Goal: Register for event/course

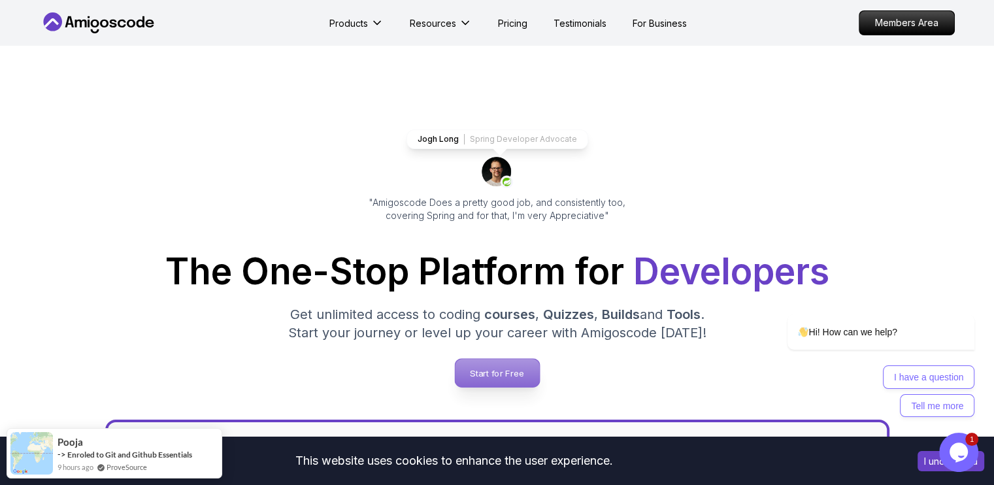
click at [493, 363] on p "Start for Free" at bounding box center [497, 373] width 84 height 28
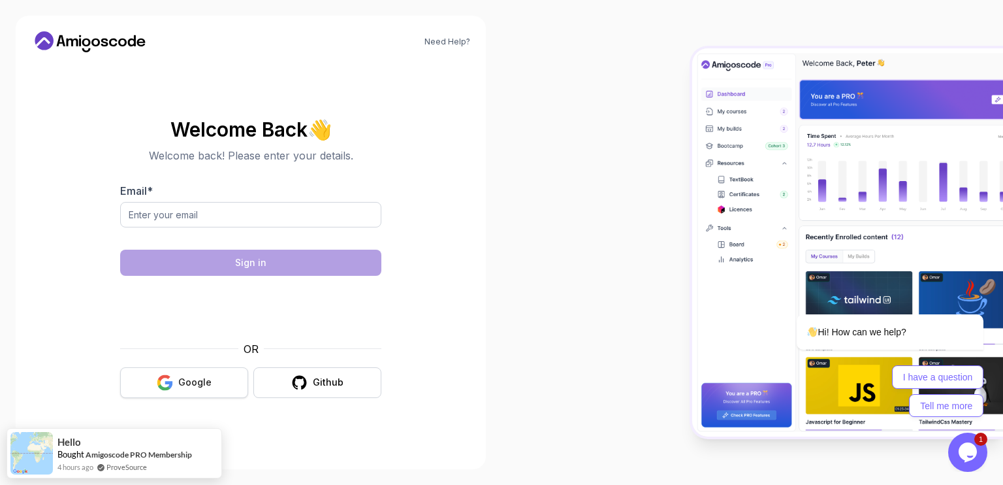
drag, startPoint x: 186, startPoint y: 363, endPoint x: 184, endPoint y: 373, distance: 10.6
click at [184, 373] on div "OR Google Github" at bounding box center [250, 369] width 261 height 57
click at [184, 373] on button "Google" at bounding box center [184, 382] width 128 height 31
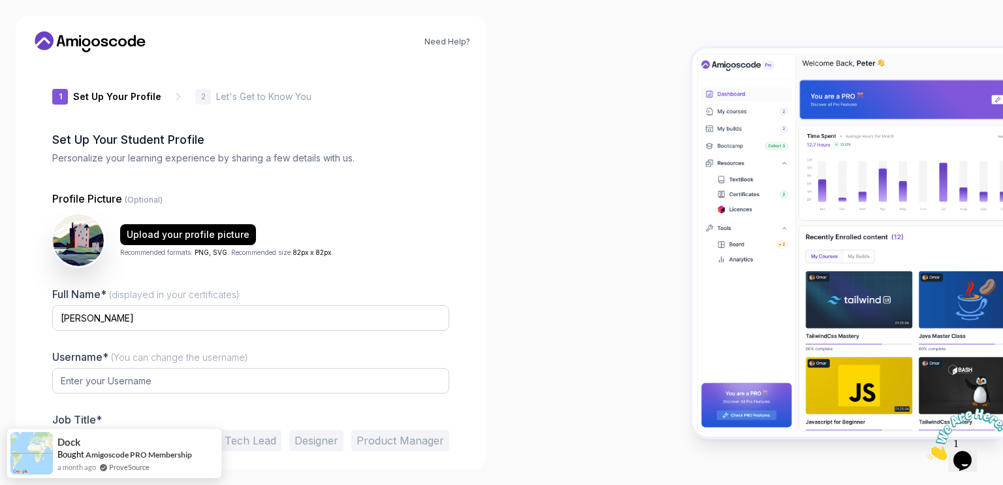
type input "boldweasel78d7b"
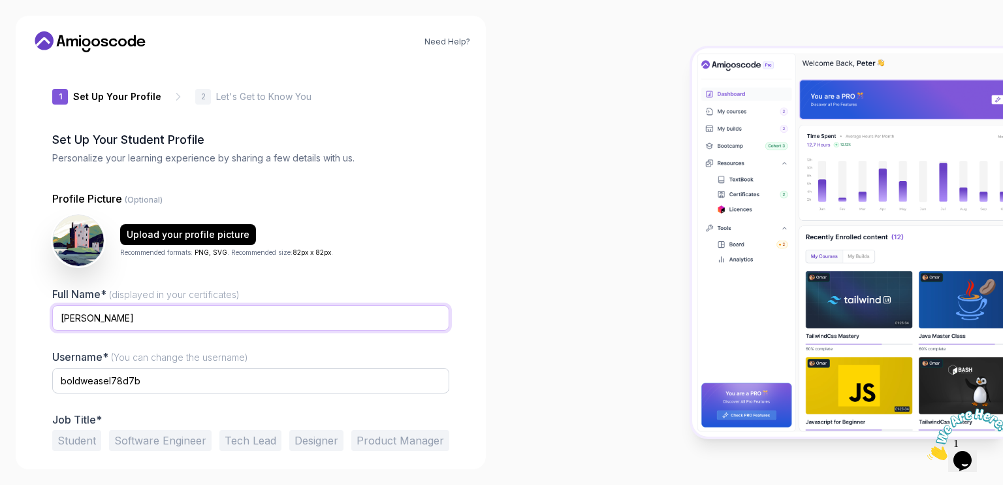
click at [124, 320] on input "Mahendra Uppari" at bounding box center [250, 317] width 397 height 25
click at [278, 284] on div "Profile Picture (Optional) Upload your profile picture Recommended formats: PNG…" at bounding box center [250, 335] width 397 height 289
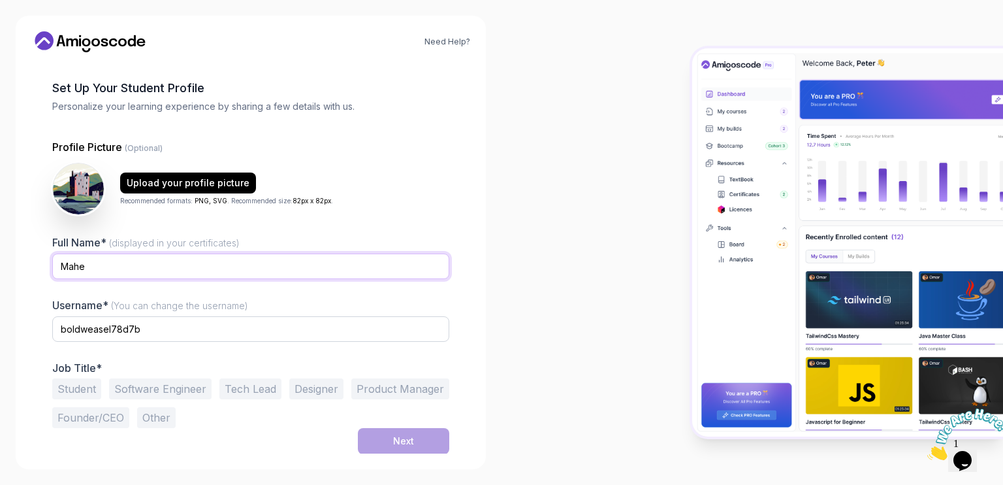
click at [138, 269] on input "Mahe" at bounding box center [250, 265] width 397 height 25
type input "Mahendra"
click at [258, 239] on div "Full Name* (displayed in your certificates) Mahendra" at bounding box center [250, 264] width 397 height 57
click at [154, 398] on button "Software Engineer" at bounding box center [160, 388] width 103 height 21
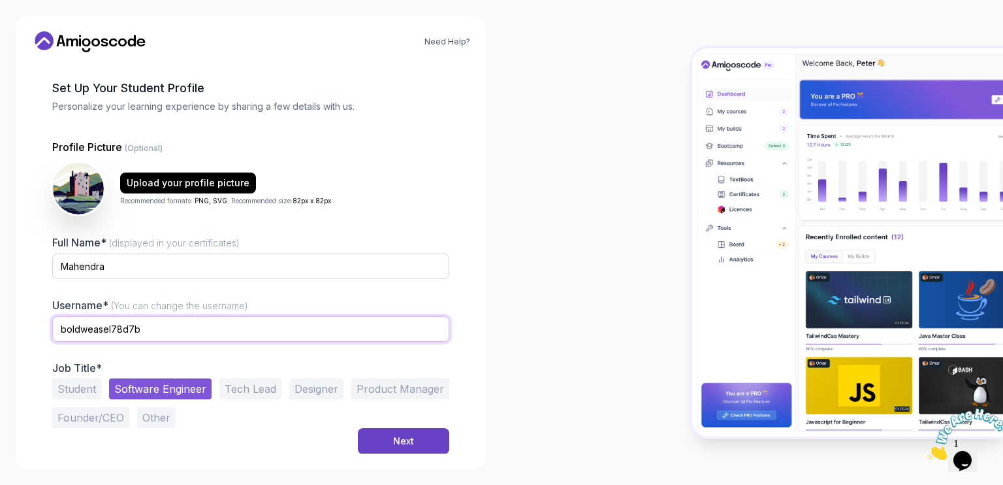
click at [132, 332] on input "boldweasel78d7b" at bounding box center [250, 328] width 397 height 25
type input "mahenv"
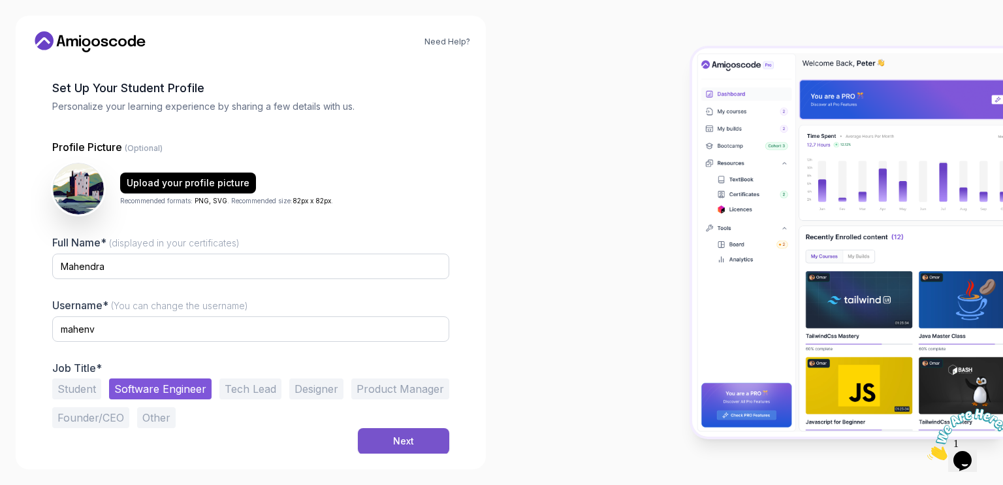
click at [411, 443] on div "Next" at bounding box center [403, 440] width 21 height 13
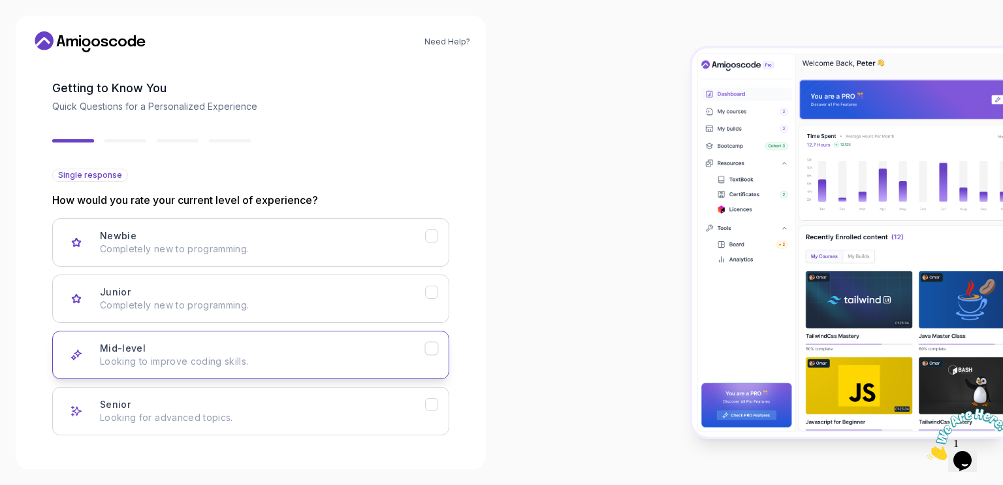
click at [195, 347] on div "Mid-level Looking to improve coding skills." at bounding box center [262, 355] width 325 height 26
click at [372, 322] on div "Newbie Completely new to programming. Junior Completely new to programming. Mid…" at bounding box center [250, 326] width 397 height 217
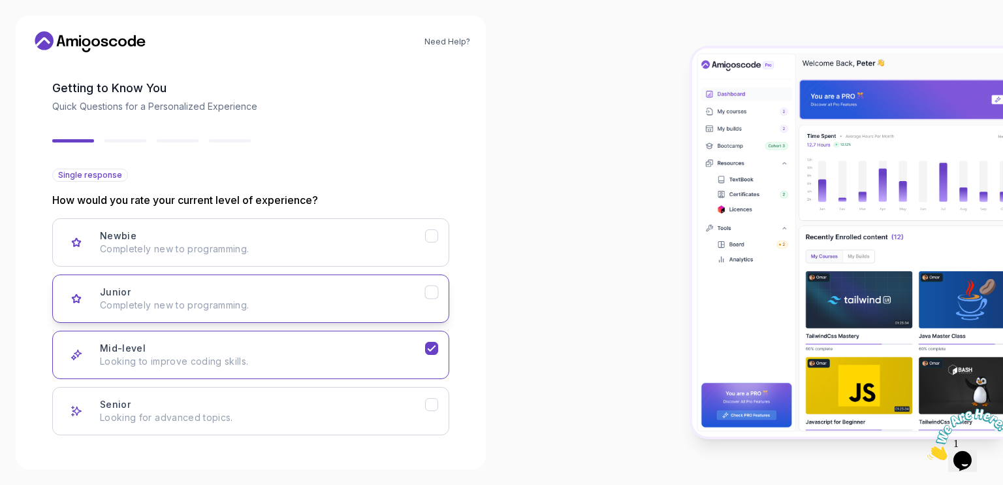
click at [393, 289] on div "Junior Completely new to programming." at bounding box center [262, 298] width 325 height 26
click at [418, 339] on button "Mid-level Looking to improve coding skills." at bounding box center [250, 355] width 397 height 48
click at [435, 172] on div "Single response How would you rate your current level of experience? Newbie Com…" at bounding box center [250, 302] width 397 height 267
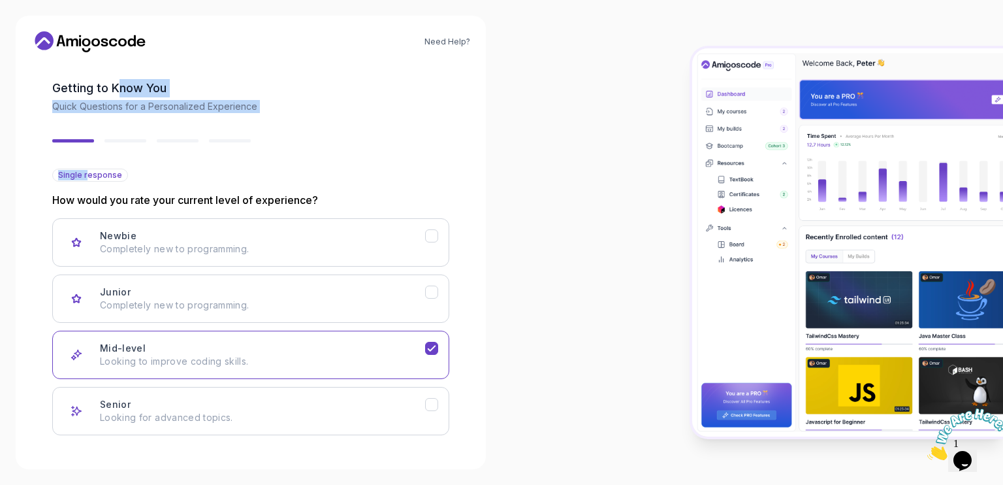
drag, startPoint x: 85, startPoint y: 180, endPoint x: 116, endPoint y: 95, distance: 89.7
click at [116, 95] on div "2 Let's Get to Know You 1 Set Up Your Profile 2 Let's Get to Know You Getting t…" at bounding box center [250, 206] width 397 height 391
click at [116, 95] on h2 "Getting to Know You" at bounding box center [250, 88] width 397 height 18
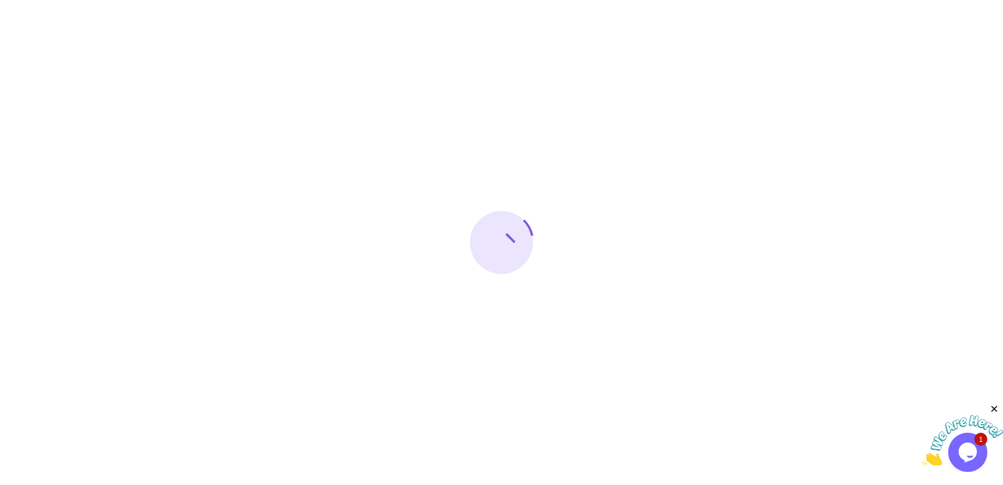
click at [125, 455] on div at bounding box center [501, 242] width 1003 height 485
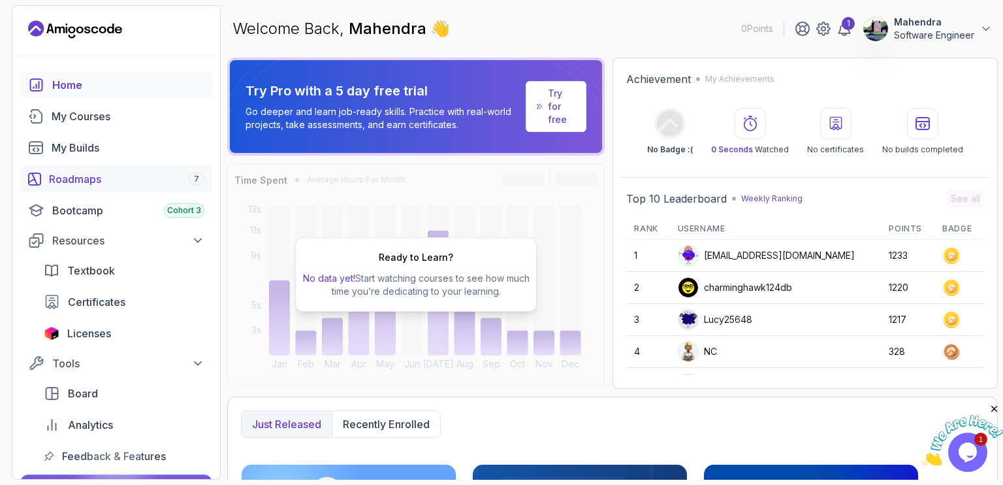
click at [87, 170] on link "Roadmaps 7" at bounding box center [116, 179] width 192 height 26
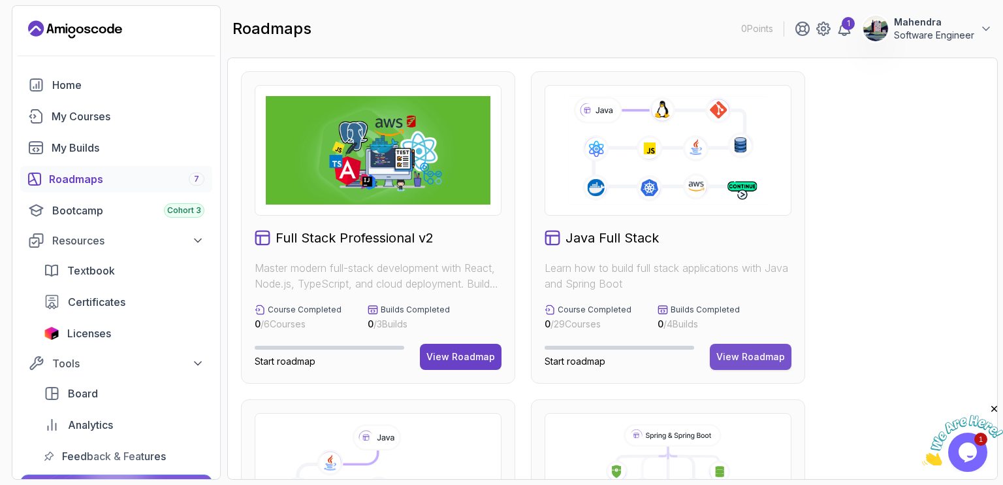
scroll to position [46, 0]
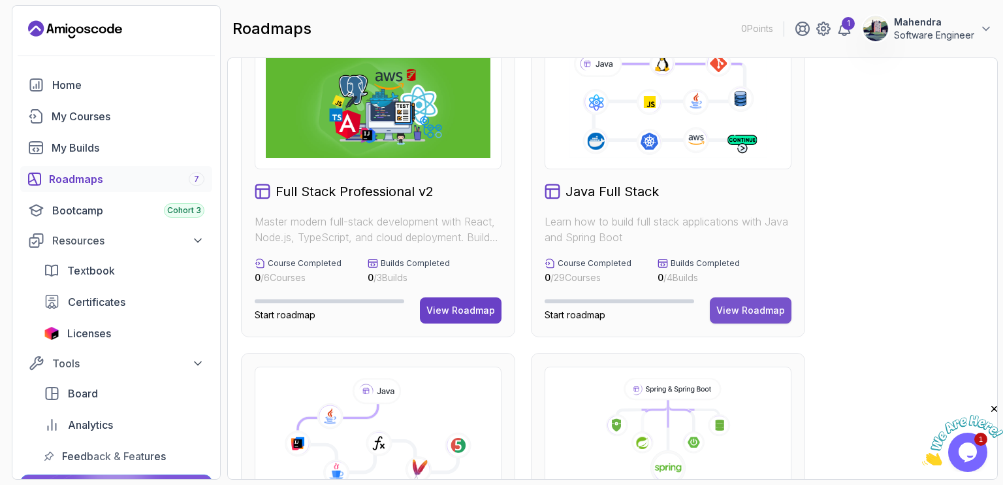
click at [741, 307] on div "View Roadmap" at bounding box center [751, 310] width 69 height 13
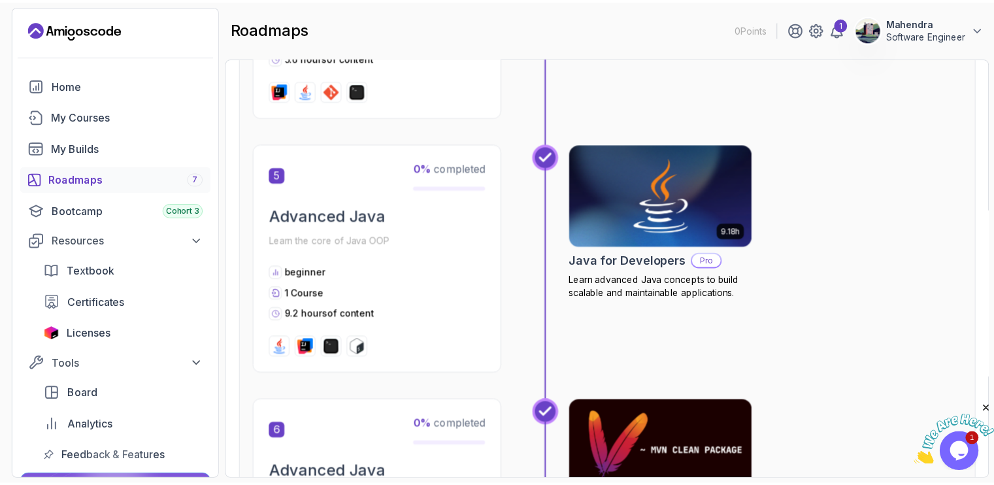
scroll to position [1358, 0]
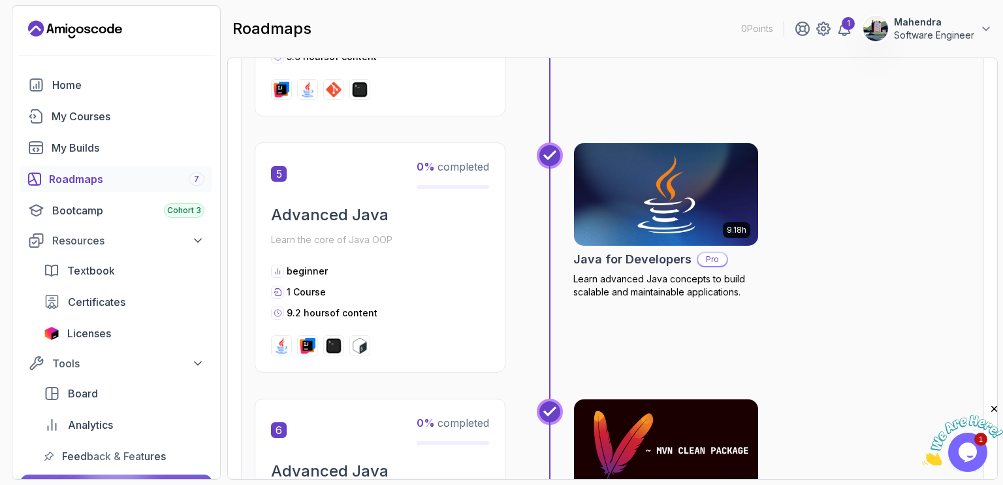
click at [637, 219] on img at bounding box center [666, 194] width 193 height 108
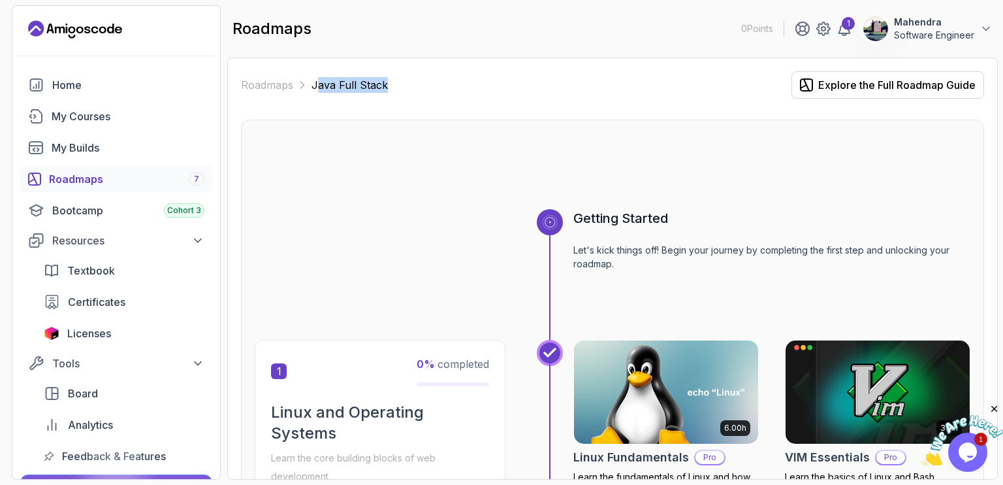
drag, startPoint x: 388, startPoint y: 85, endPoint x: 316, endPoint y: 84, distance: 71.9
click at [316, 84] on div "Roadmaps Java Full Stack Explore the Full Roadmap Guide" at bounding box center [612, 84] width 743 height 27
click at [316, 84] on p "Java Full Stack" at bounding box center [350, 85] width 76 height 16
click at [346, 82] on p "Java Full Stack" at bounding box center [350, 85] width 76 height 16
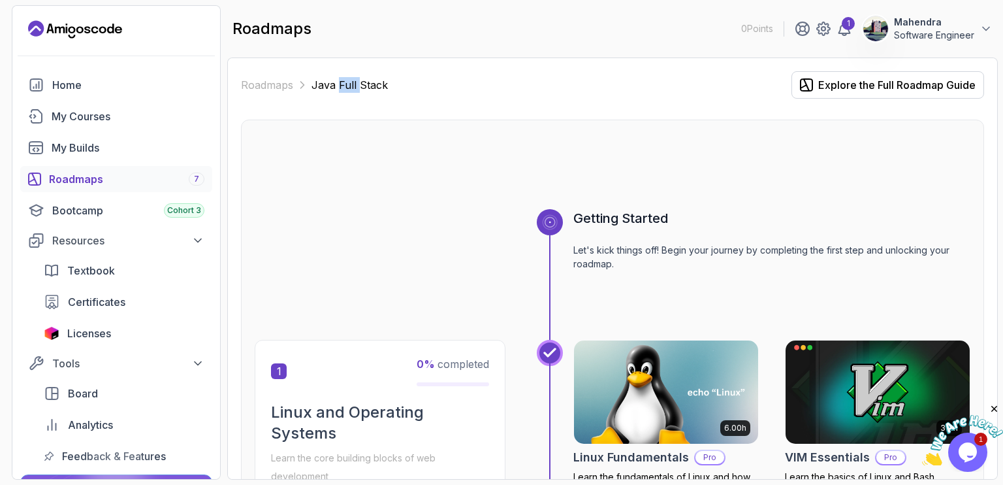
click at [346, 82] on p "Java Full Stack" at bounding box center [350, 85] width 76 height 16
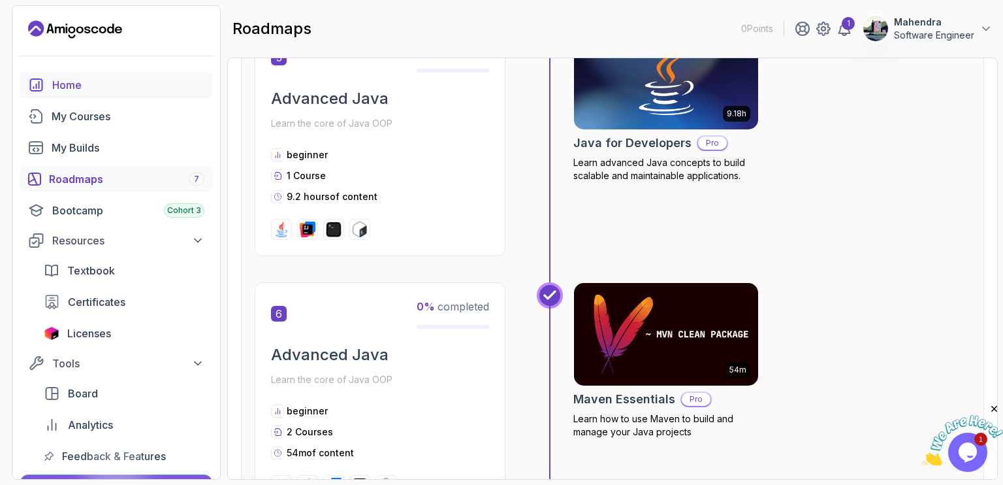
click at [66, 83] on div "Home" at bounding box center [128, 85] width 152 height 16
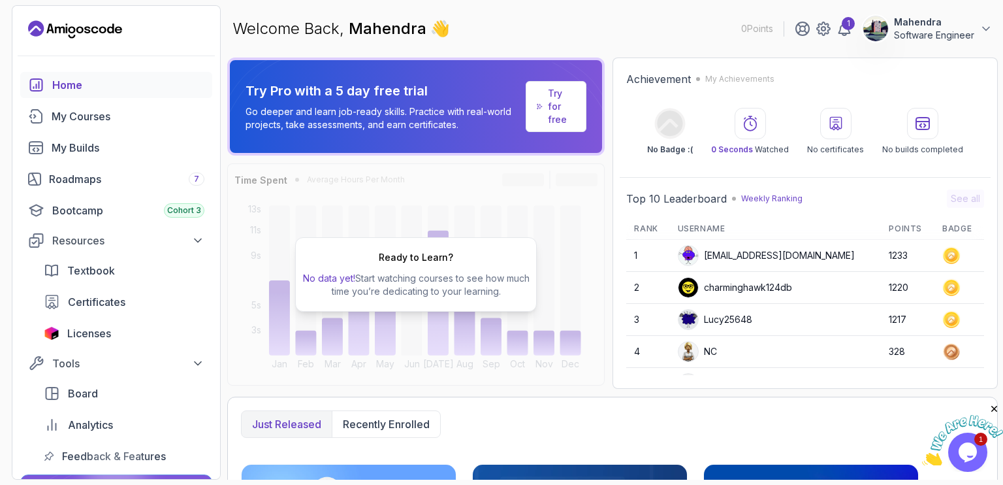
click at [375, 276] on p "No data yet! Start watching courses to see how much time you’re dedicating to y…" at bounding box center [416, 285] width 230 height 26
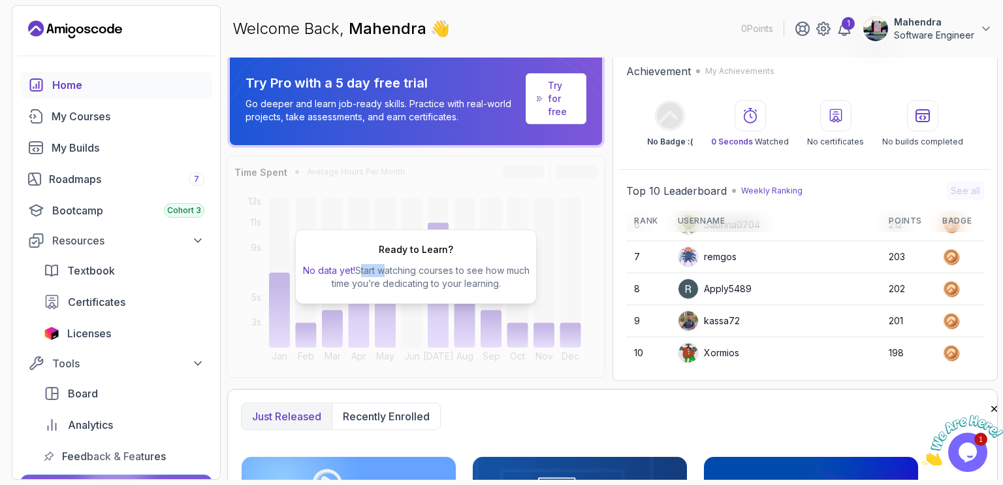
click at [978, 29] on button "Mahendra Software Engineer" at bounding box center [928, 29] width 130 height 26
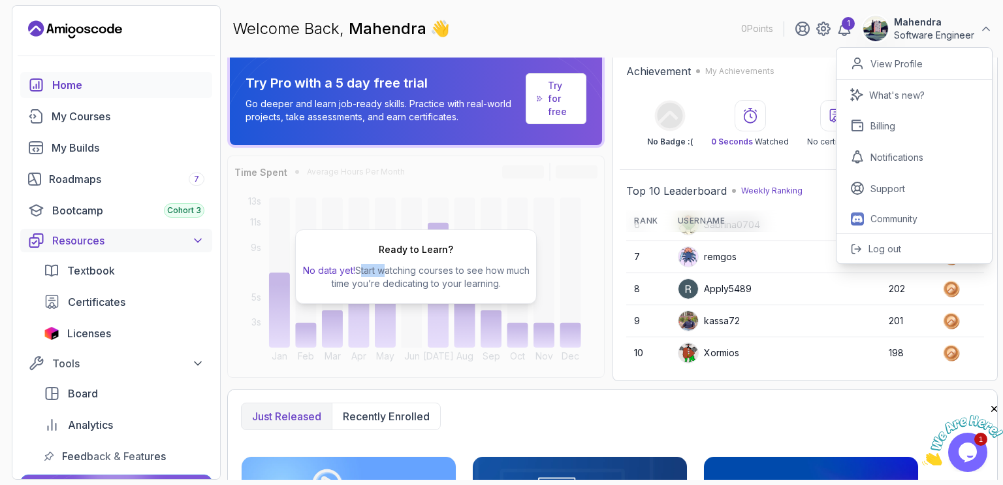
click at [108, 237] on div "Resources" at bounding box center [128, 241] width 152 height 16
